Goal: Find specific page/section: Find specific page/section

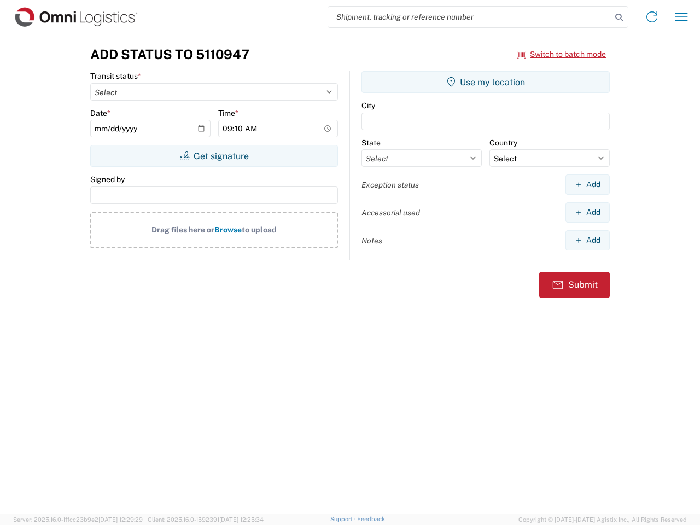
click at [469, 17] on input "search" at bounding box center [469, 17] width 283 height 21
click at [619, 17] on icon at bounding box center [618, 17] width 15 height 15
click at [651, 17] on icon at bounding box center [651, 16] width 17 height 17
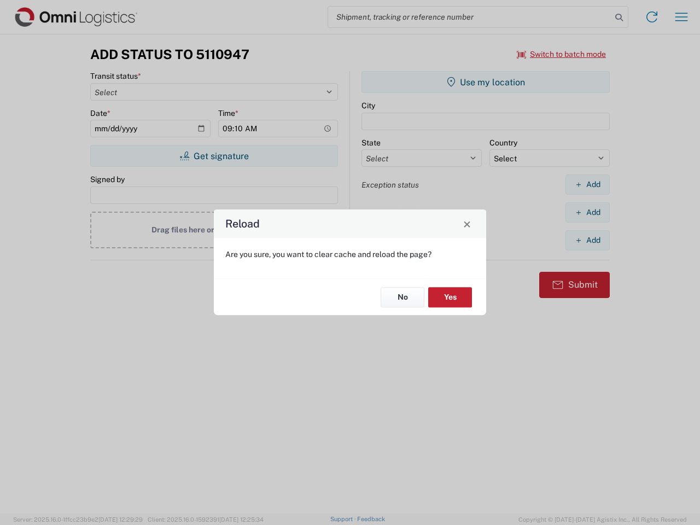
click at [681, 17] on div "Reload Are you sure, you want to clear cache and reload the page? No Yes" at bounding box center [350, 262] width 700 height 525
click at [561, 54] on div "Reload Are you sure, you want to clear cache and reload the page? No Yes" at bounding box center [350, 262] width 700 height 525
click at [214, 156] on div "Reload Are you sure, you want to clear cache and reload the page? No Yes" at bounding box center [350, 262] width 700 height 525
click at [485, 82] on div "Reload Are you sure, you want to clear cache and reload the page? No Yes" at bounding box center [350, 262] width 700 height 525
click at [587, 184] on div "Reload Are you sure, you want to clear cache and reload the page? No Yes" at bounding box center [350, 262] width 700 height 525
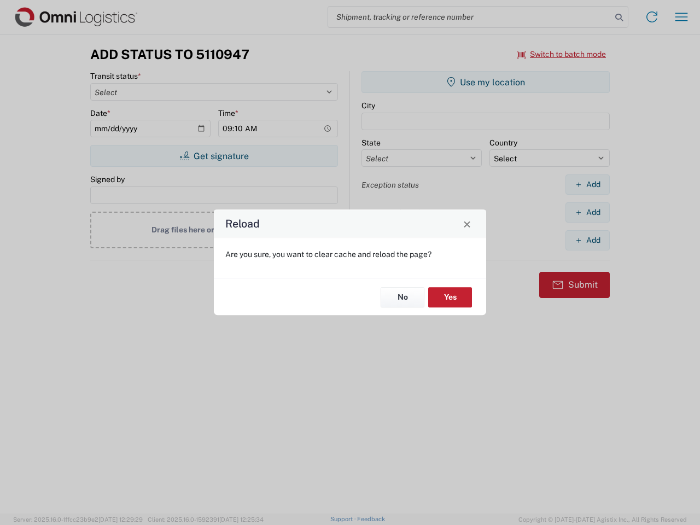
click at [587, 212] on div "Reload Are you sure, you want to clear cache and reload the page? No Yes" at bounding box center [350, 262] width 700 height 525
click at [587, 240] on div "Reload Are you sure, you want to clear cache and reload the page? No Yes" at bounding box center [350, 262] width 700 height 525
